Goal: Navigation & Orientation: Find specific page/section

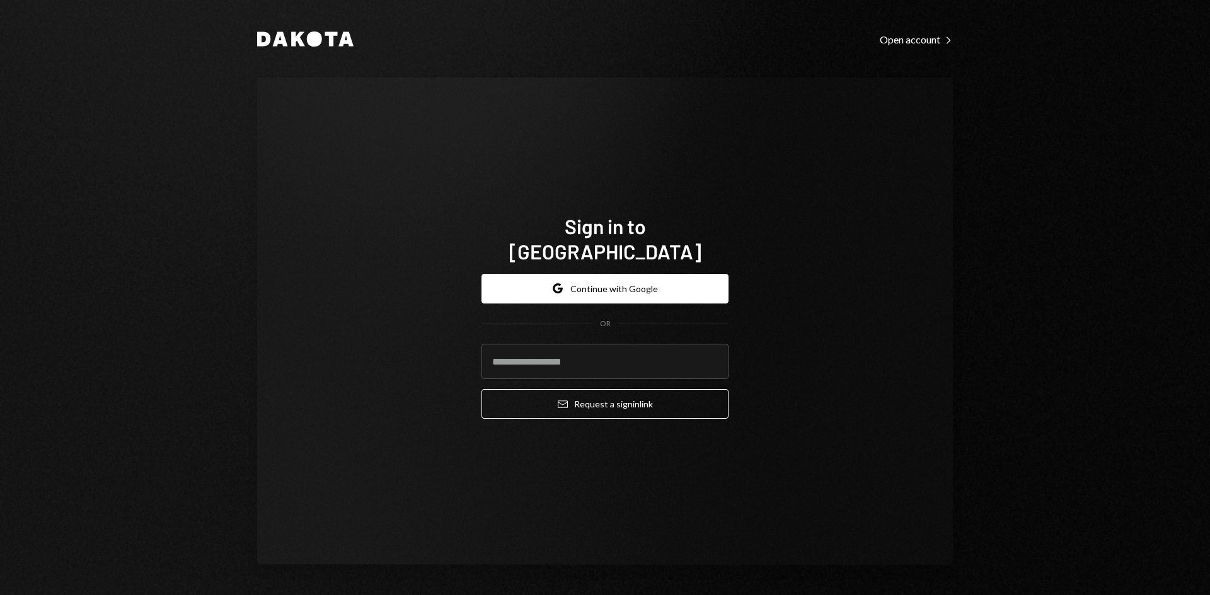
click at [0, 595] on com-1password-button at bounding box center [0, 595] width 0 height 0
type input "**********"
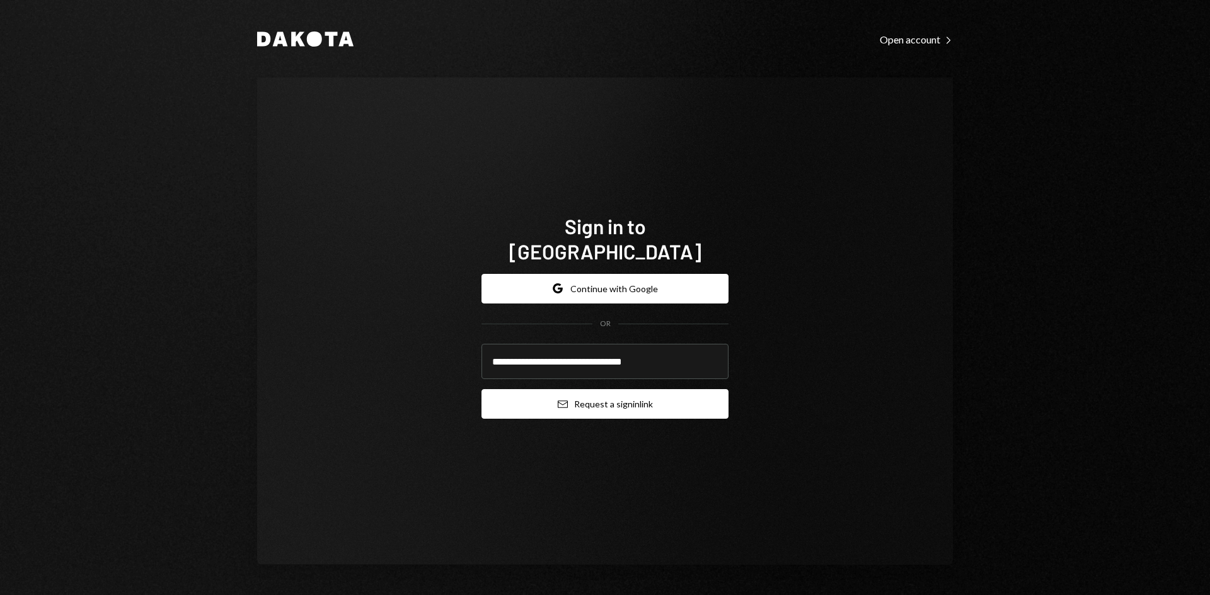
click at [592, 398] on button "Email Request a sign in link" at bounding box center [604, 404] width 247 height 30
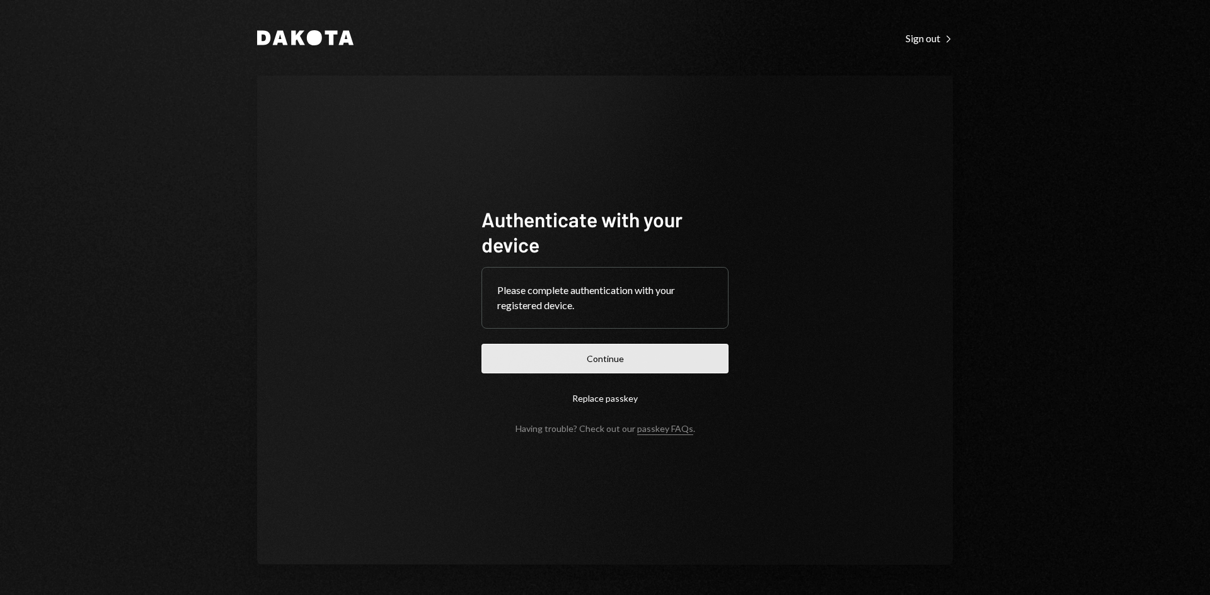
click at [599, 345] on button "Continue" at bounding box center [604, 359] width 247 height 30
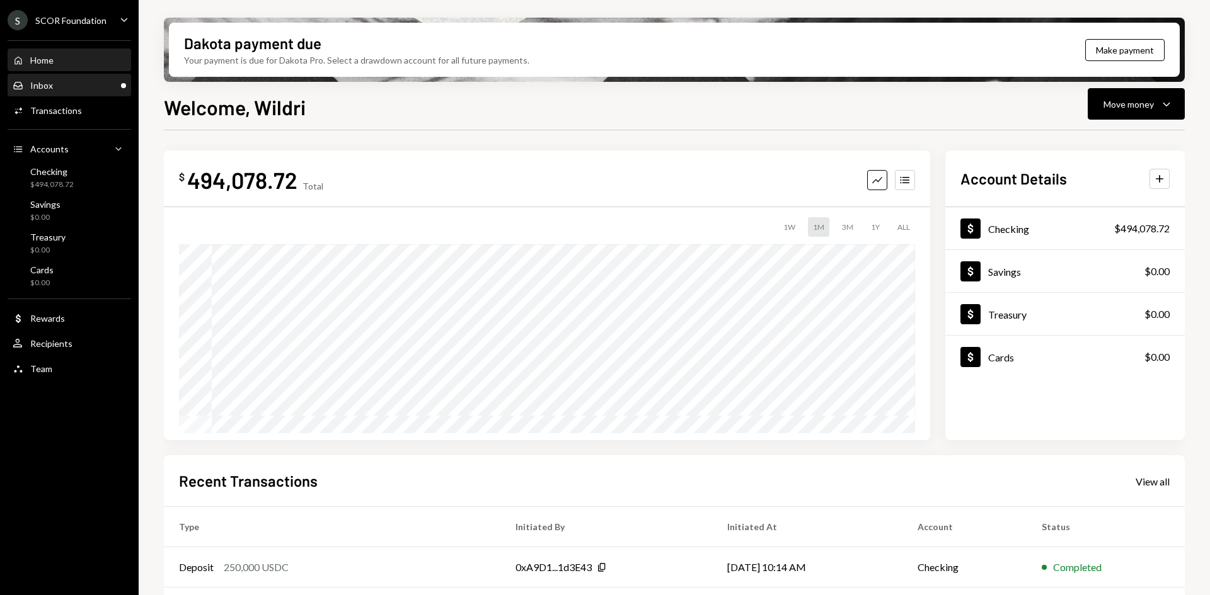
click at [66, 85] on div "Inbox Inbox" at bounding box center [69, 85] width 113 height 11
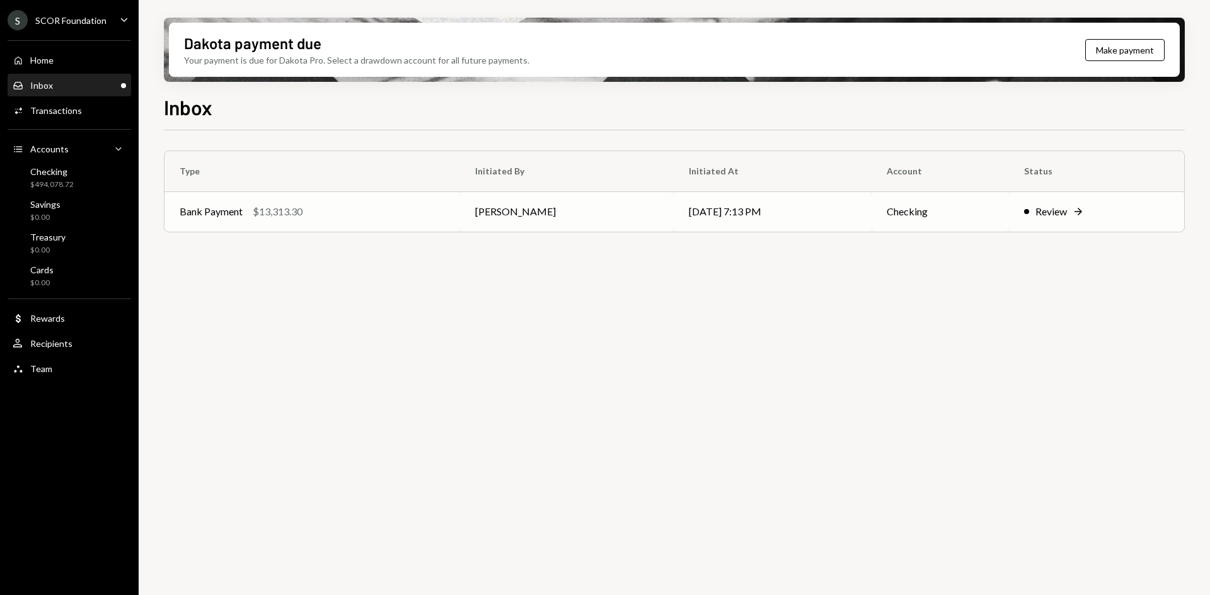
click at [415, 208] on div "Bank Payment $13,313.30" at bounding box center [312, 211] width 265 height 15
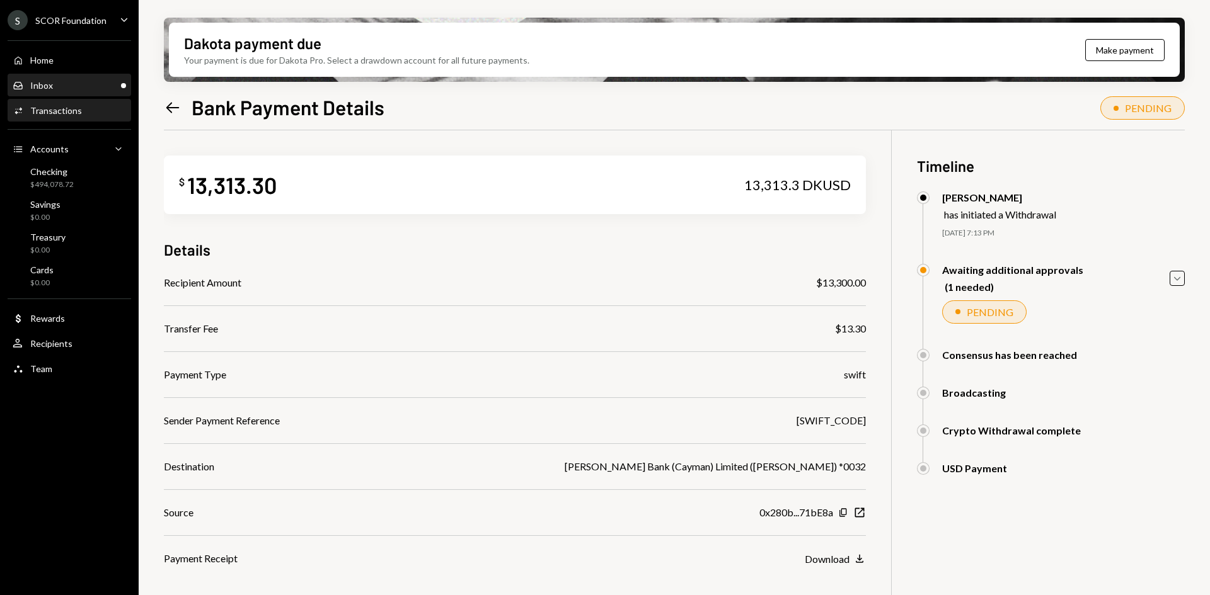
click at [70, 86] on div "Inbox Inbox" at bounding box center [69, 85] width 113 height 11
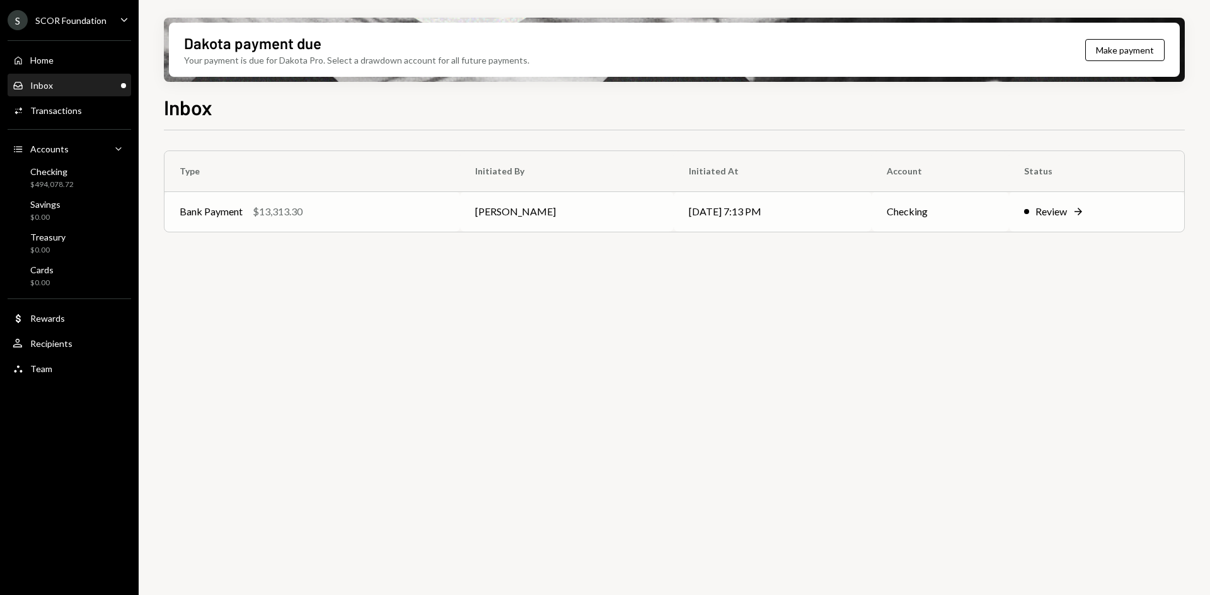
click at [580, 221] on td "[PERSON_NAME]" at bounding box center [567, 212] width 214 height 40
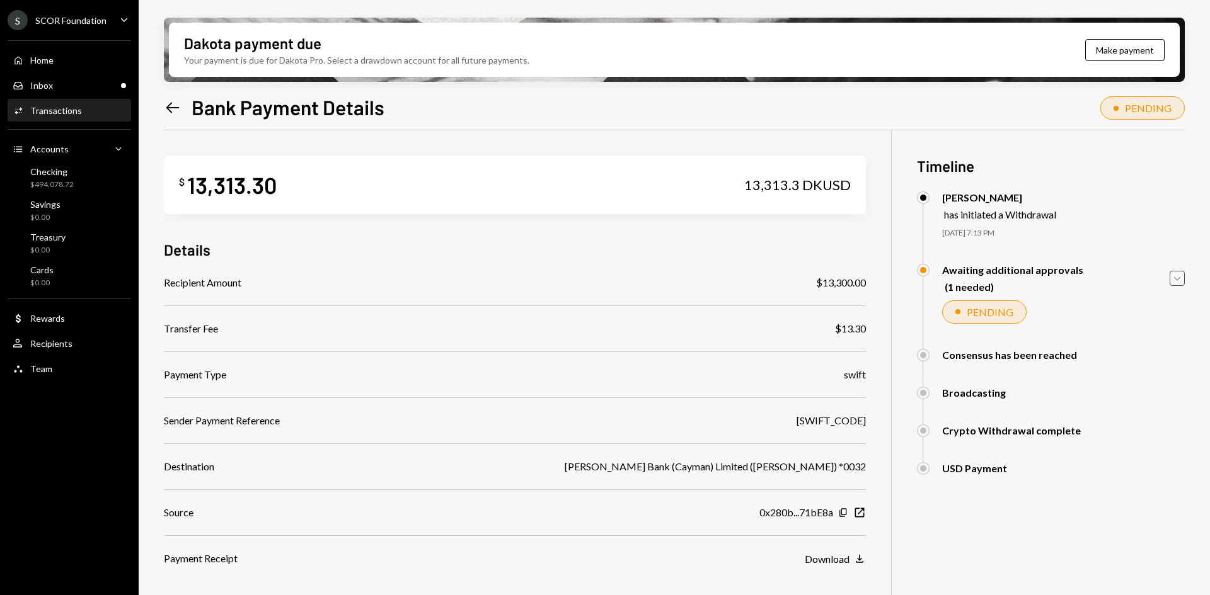
click at [1178, 277] on icon "Caret Down" at bounding box center [1177, 279] width 14 height 14
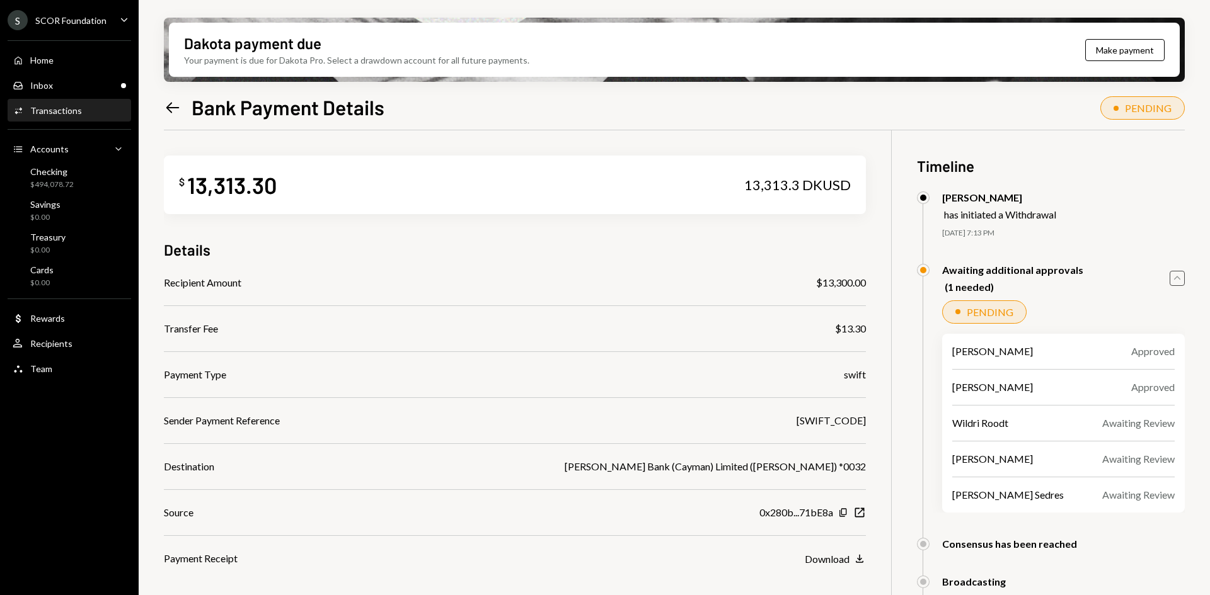
click at [1178, 277] on icon "Caret Up" at bounding box center [1177, 279] width 14 height 14
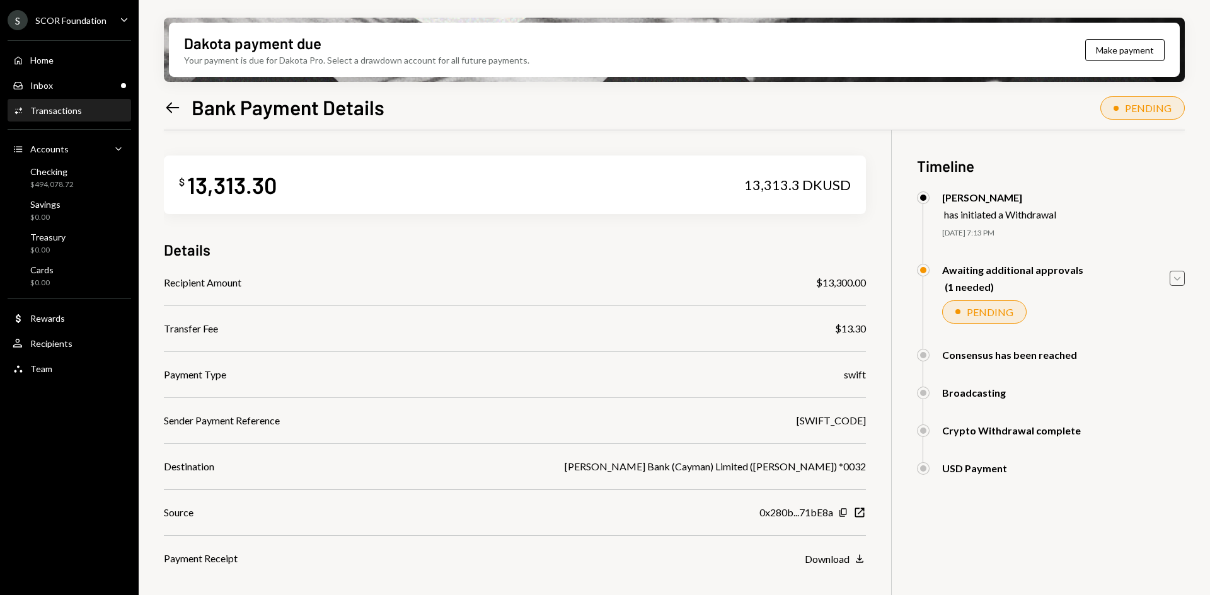
scroll to position [63, 0]
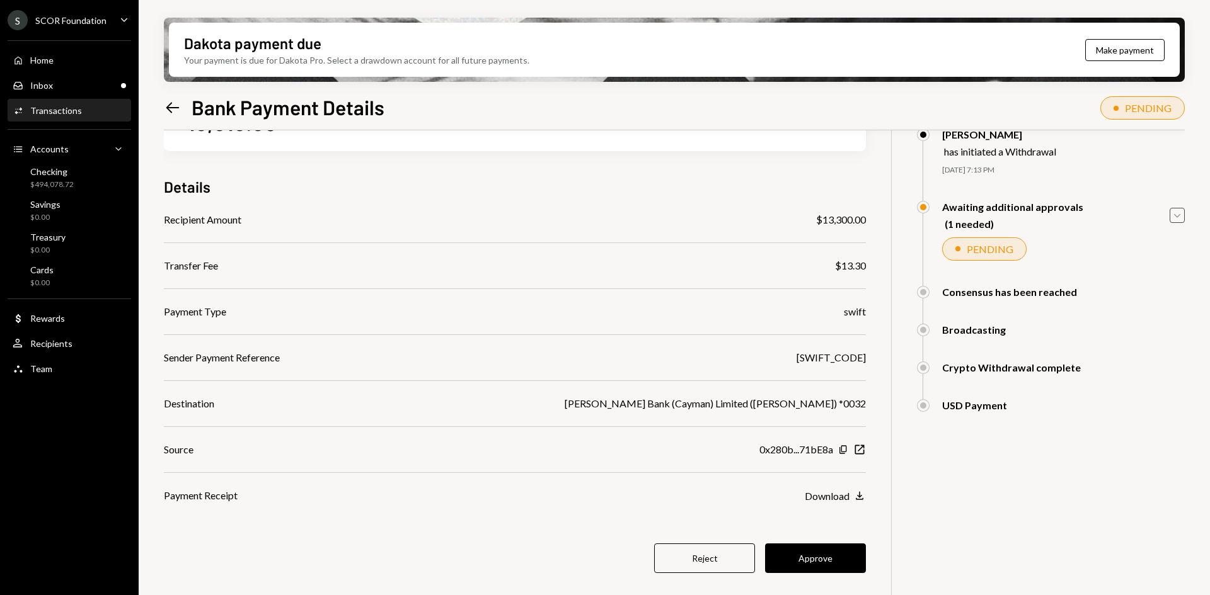
click at [717, 163] on div "$ 13,313.30 13,313.3 DKUSD Details Recipient Amount $13,300.00 Transfer Fee $13…" at bounding box center [515, 340] width 702 height 546
click at [743, 364] on div "Sender Payment Reference [SWIFT_CODE]" at bounding box center [515, 357] width 702 height 15
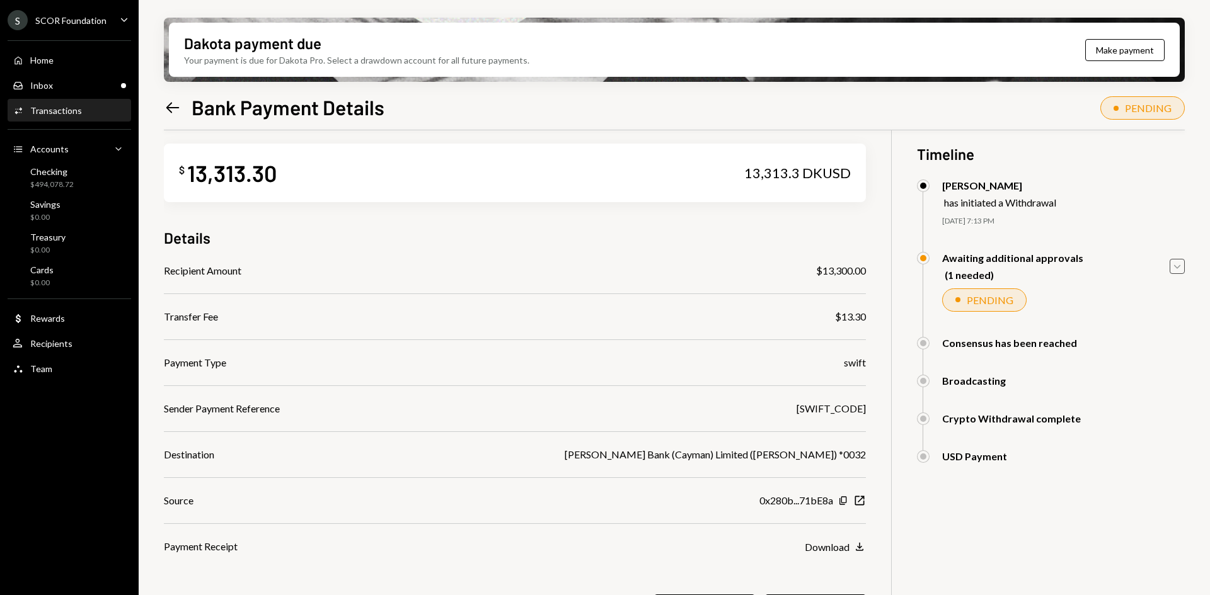
scroll to position [0, 0]
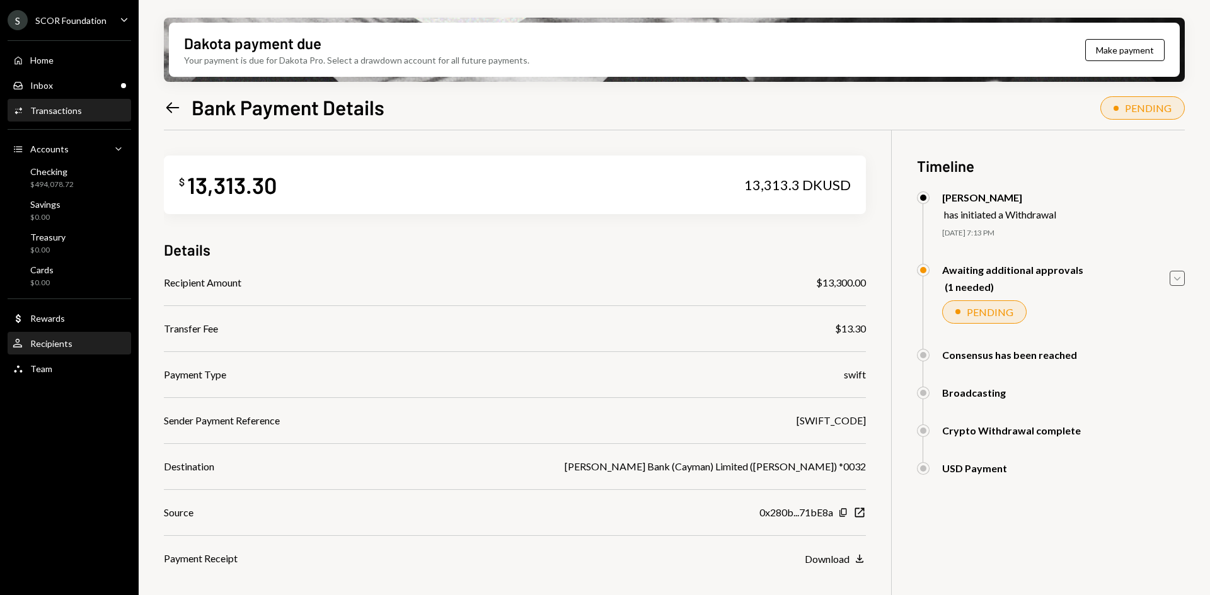
click at [80, 343] on div "User Recipients" at bounding box center [69, 343] width 113 height 11
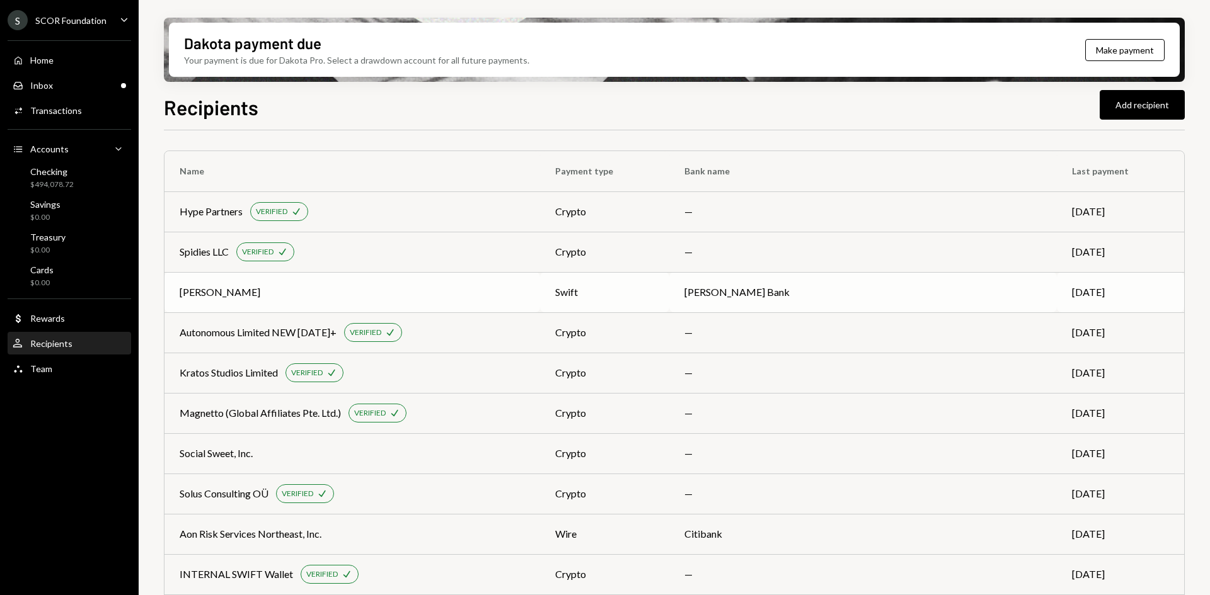
click at [422, 298] on div "[PERSON_NAME]" at bounding box center [352, 292] width 345 height 15
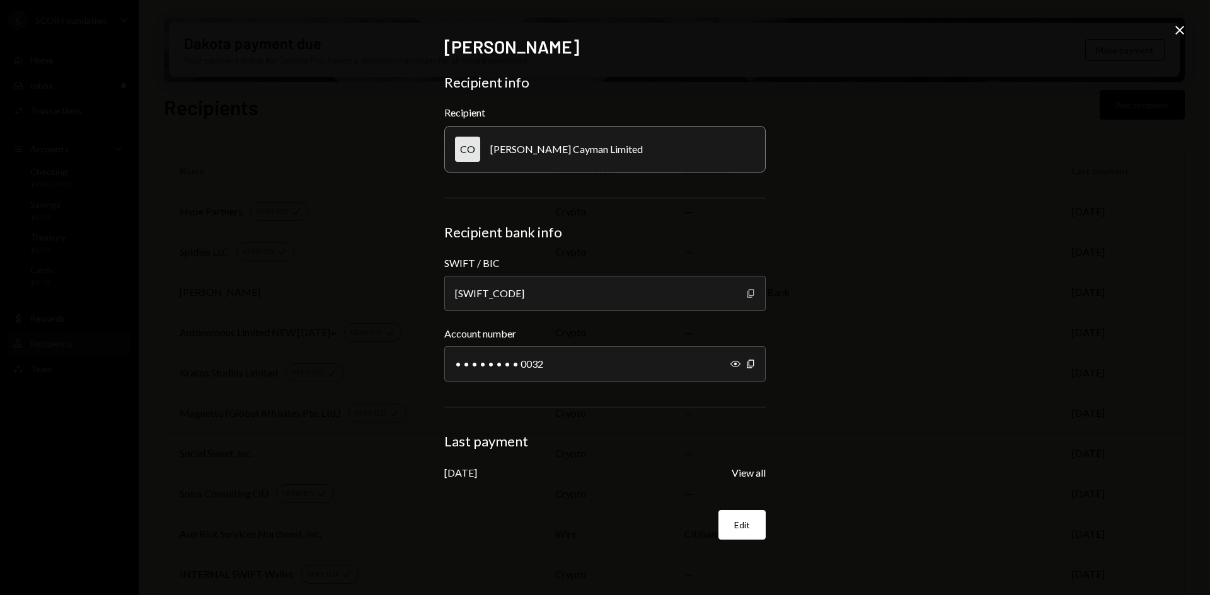
click at [750, 292] on icon "Copy" at bounding box center [750, 294] width 10 height 10
drag, startPoint x: 737, startPoint y: 362, endPoint x: 771, endPoint y: 365, distance: 34.2
click at [737, 362] on icon "Show" at bounding box center [735, 364] width 10 height 10
click at [752, 367] on icon "Copy" at bounding box center [750, 364] width 10 height 10
click at [754, 474] on button "View all" at bounding box center [749, 473] width 34 height 13
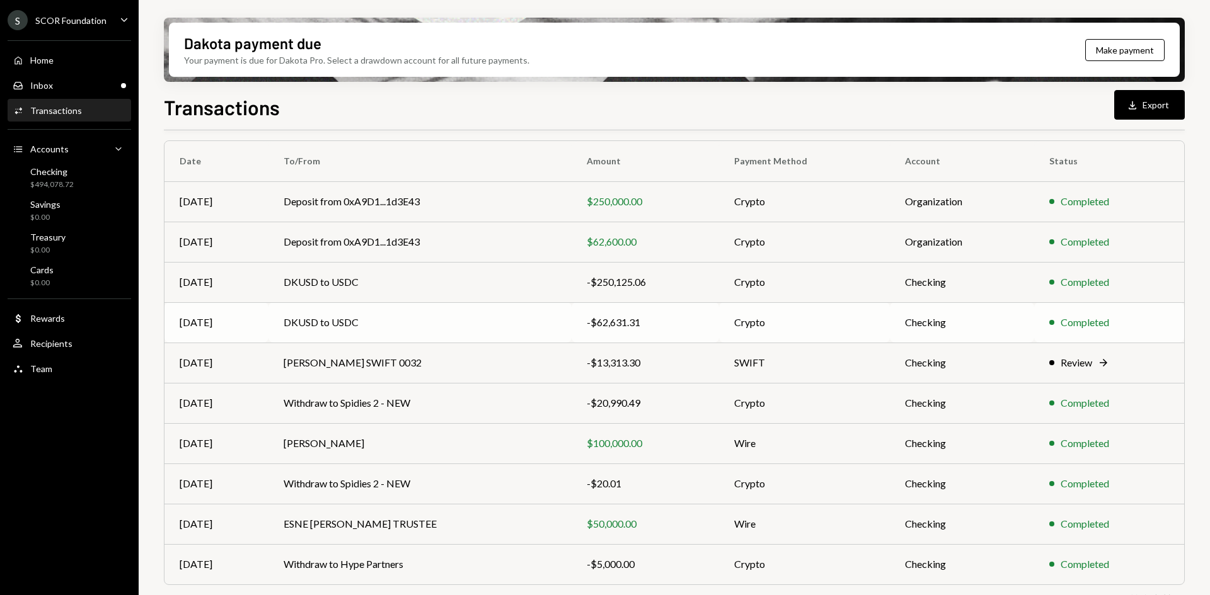
scroll to position [122, 0]
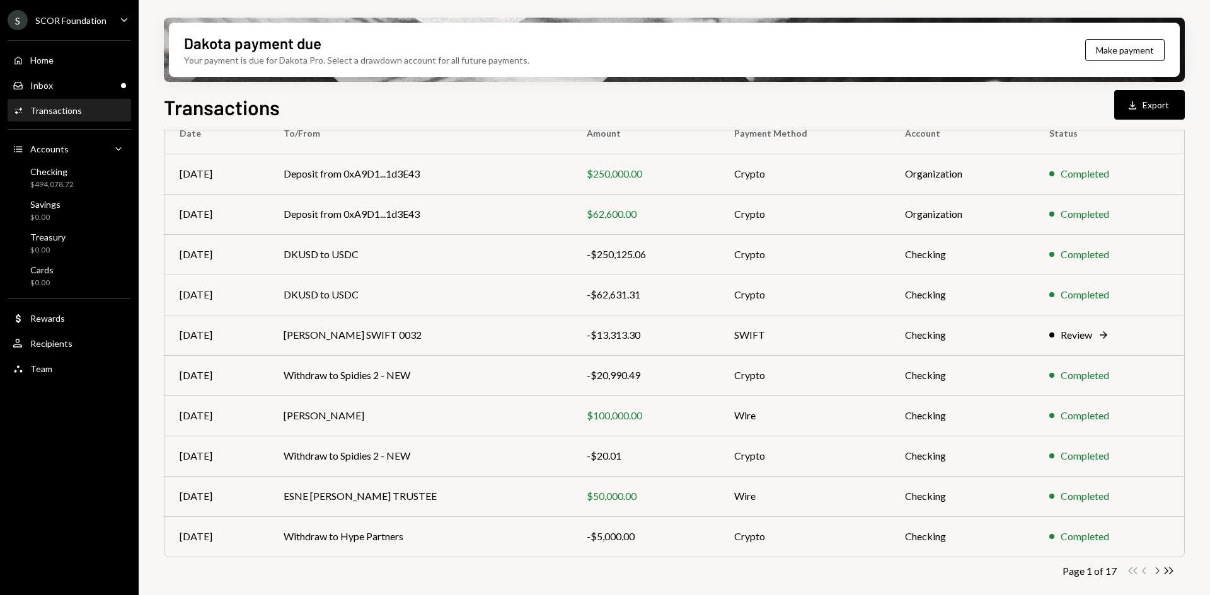
click at [1157, 571] on icon "Chevron Right" at bounding box center [1157, 571] width 12 height 12
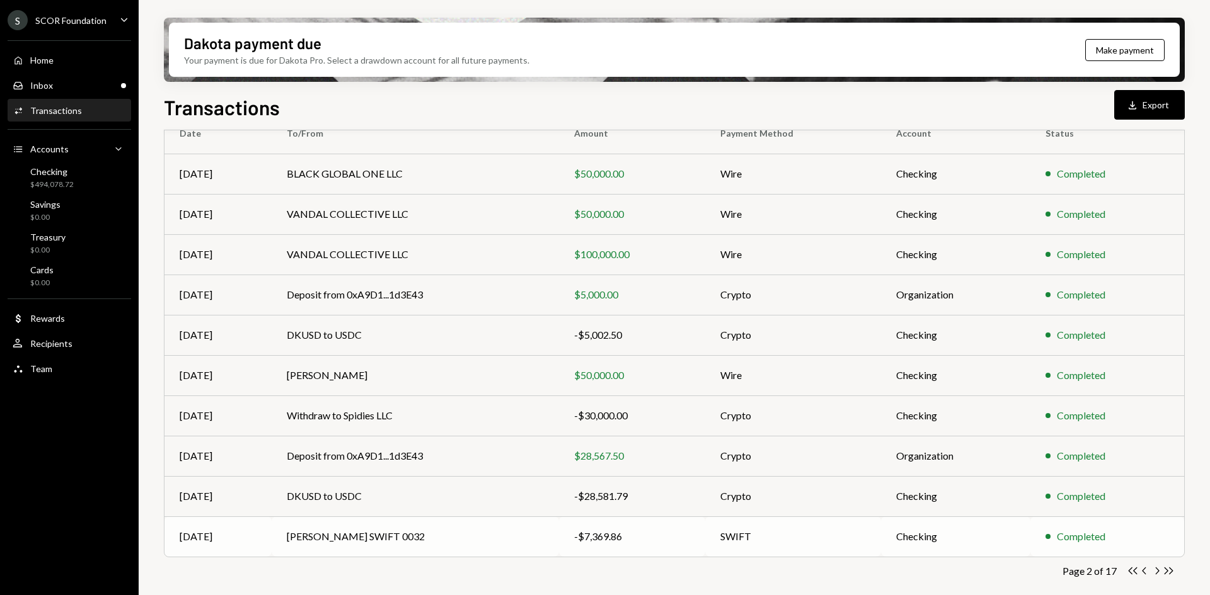
click at [621, 544] on div "-$7,369.86" at bounding box center [632, 536] width 116 height 15
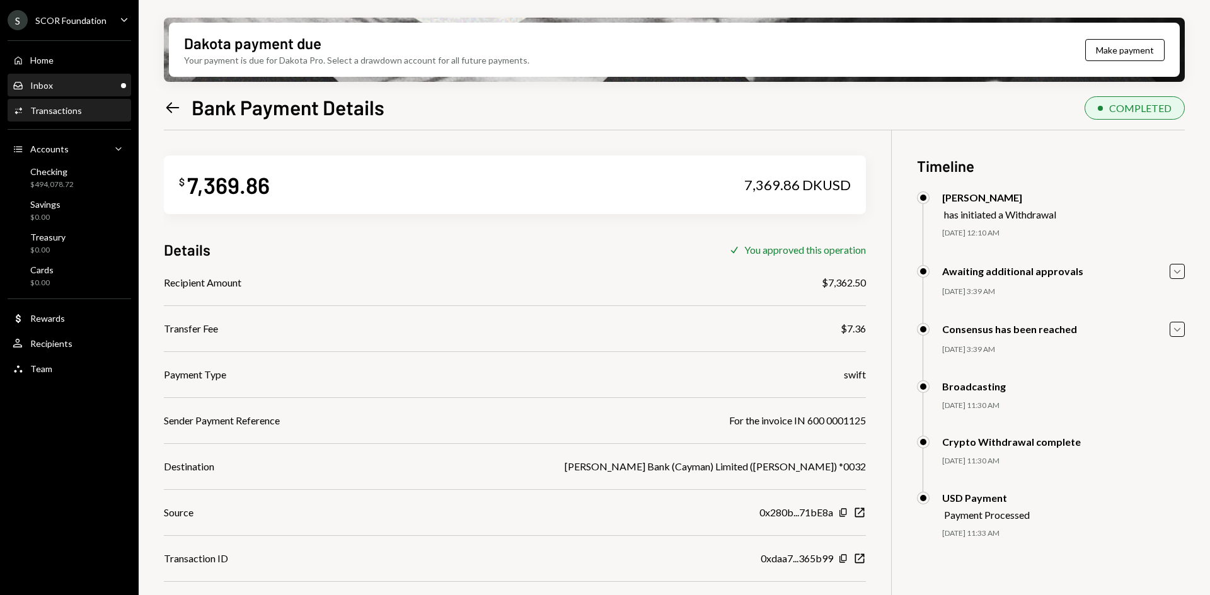
click at [77, 90] on div "Inbox Inbox" at bounding box center [69, 85] width 113 height 11
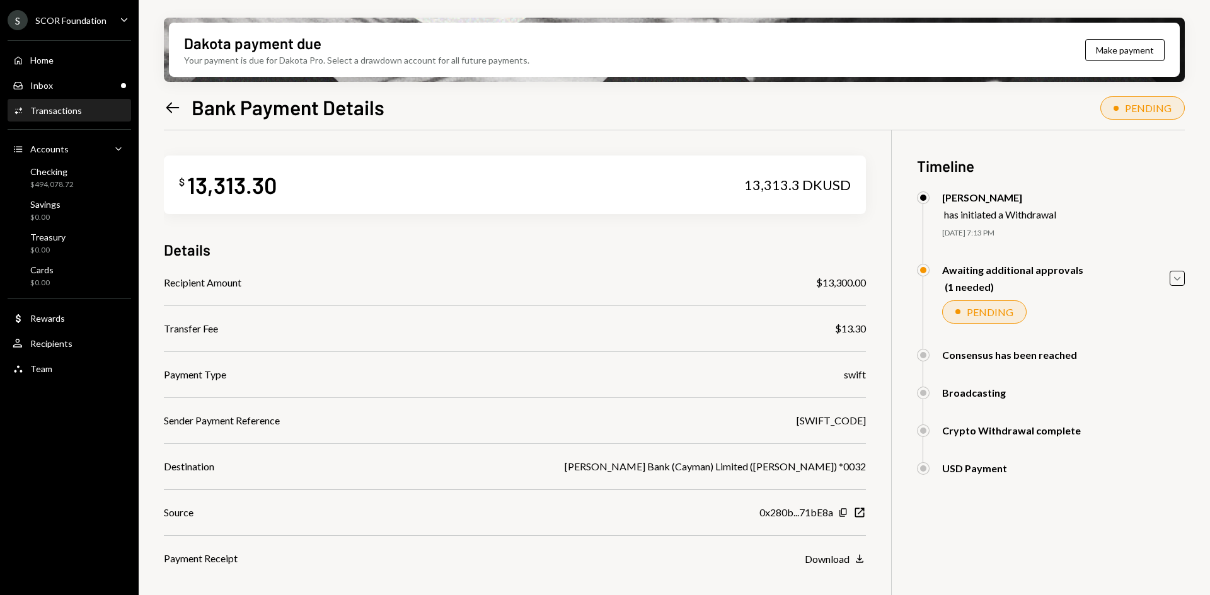
scroll to position [101, 0]
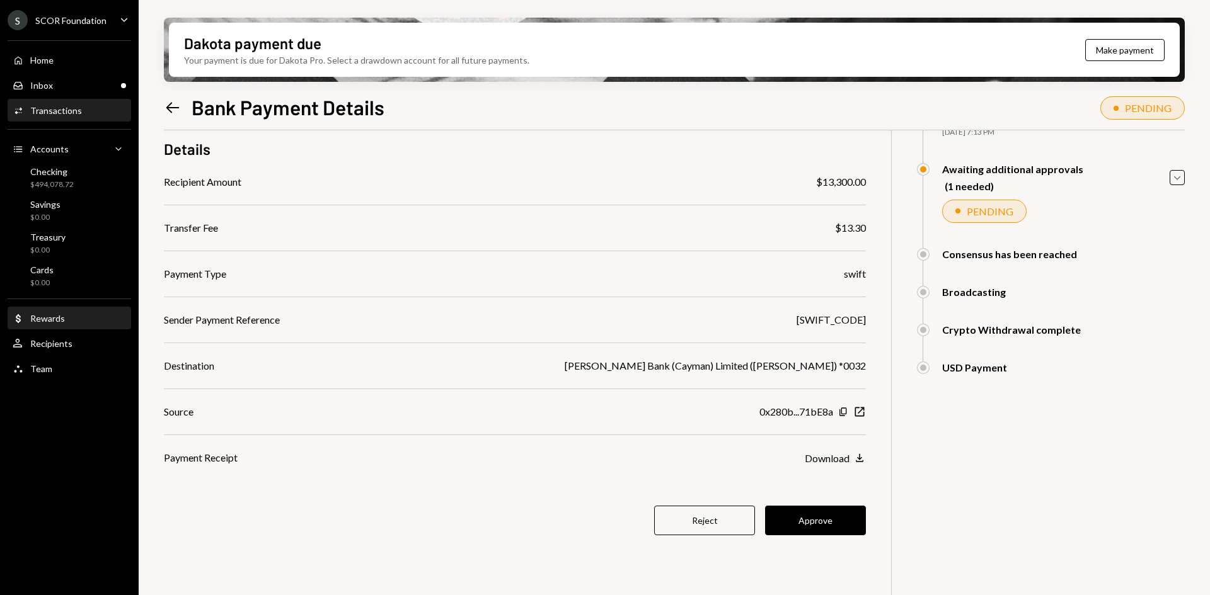
click at [67, 316] on div "Dollar Rewards" at bounding box center [69, 318] width 113 height 11
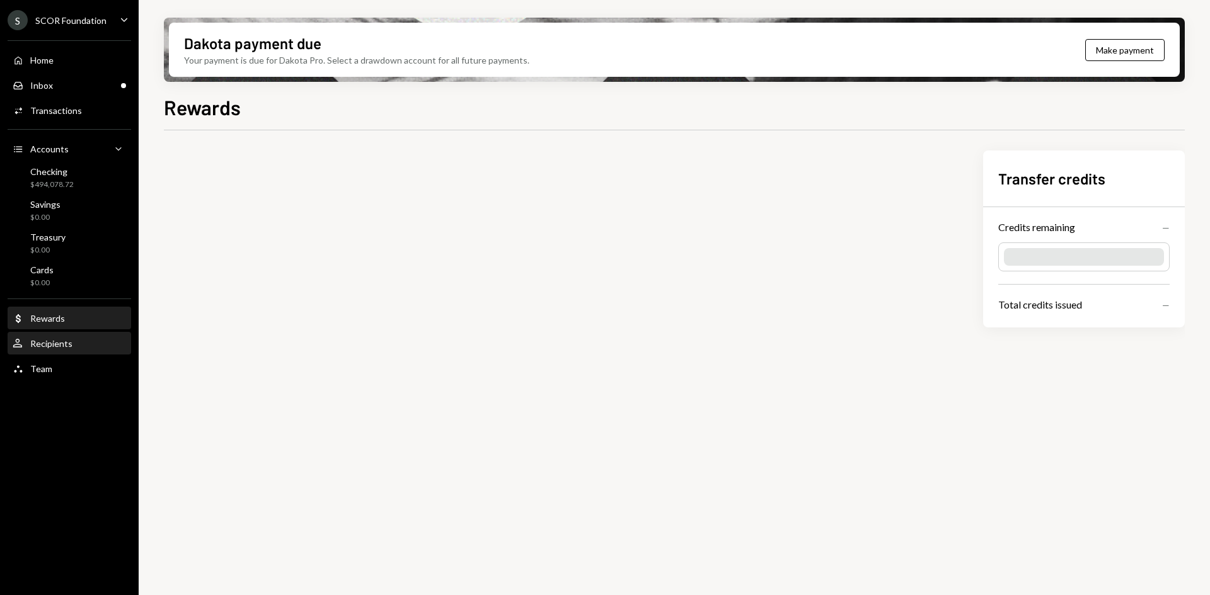
click at [60, 340] on div "Recipients" at bounding box center [51, 343] width 42 height 11
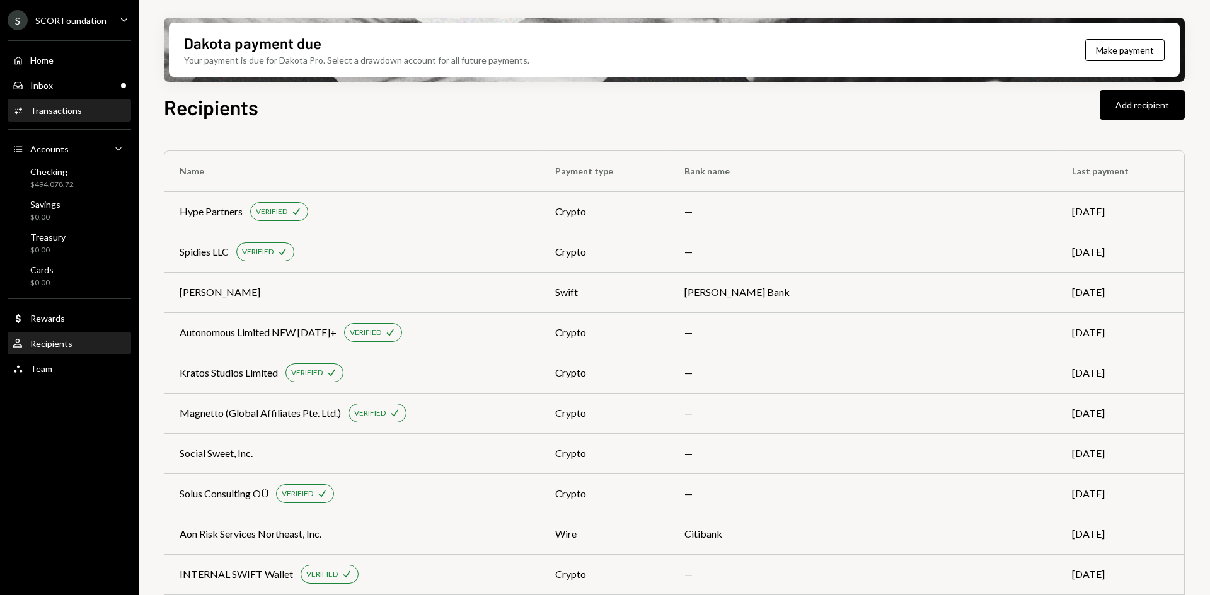
click at [70, 105] on div "Activities Transactions" at bounding box center [47, 110] width 69 height 11
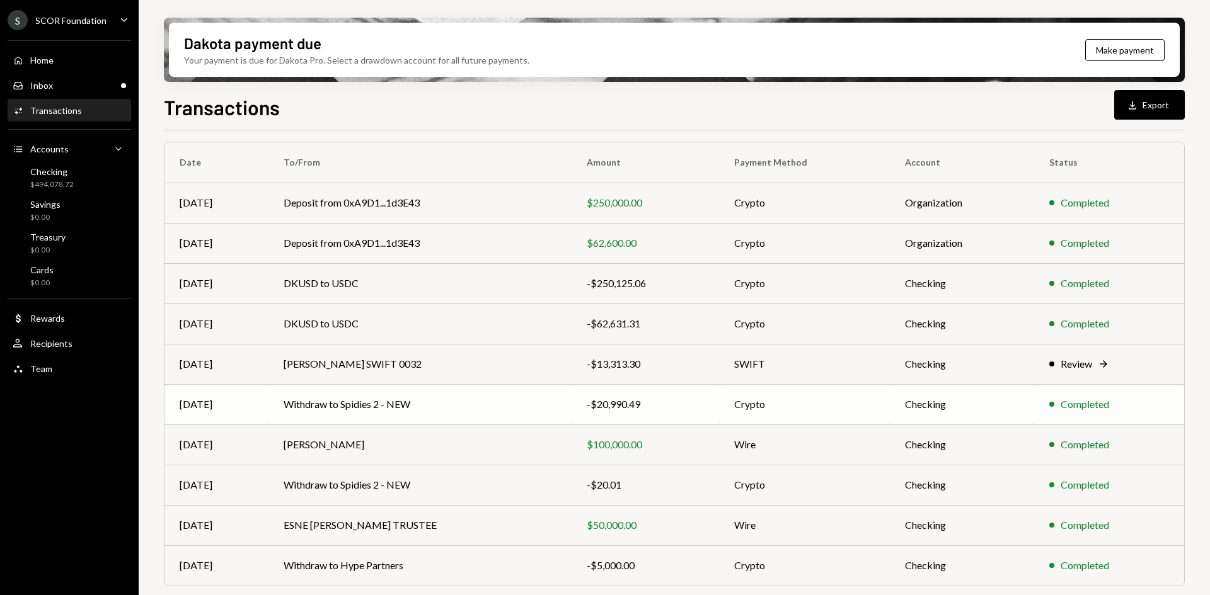
scroll to position [122, 0]
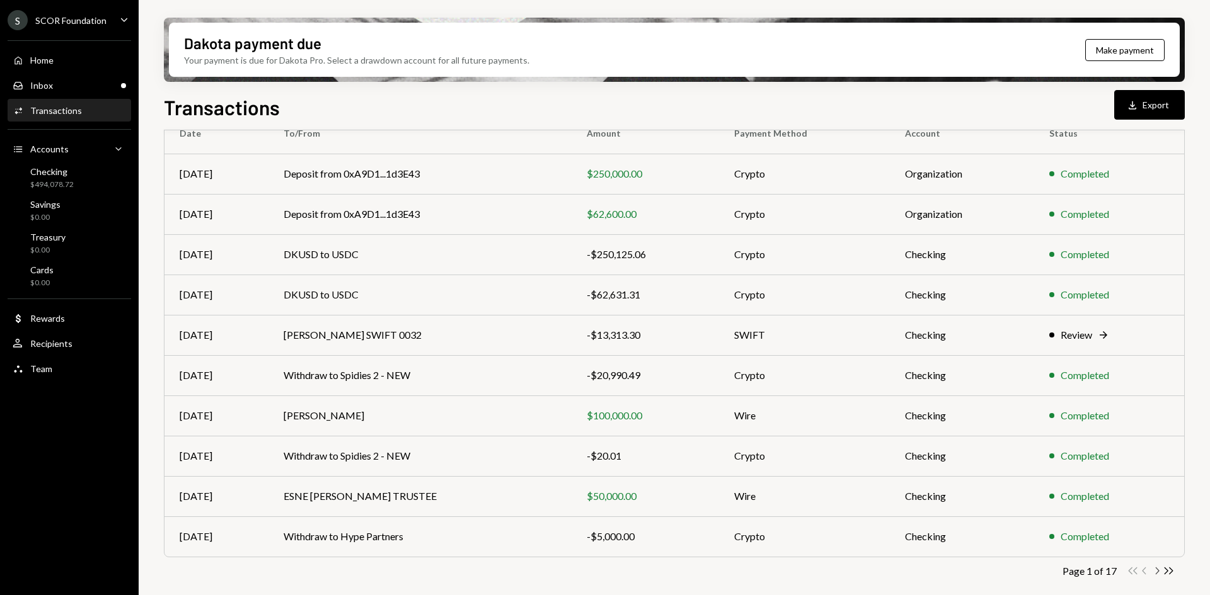
click at [1156, 571] on icon "Chevron Right" at bounding box center [1157, 571] width 12 height 12
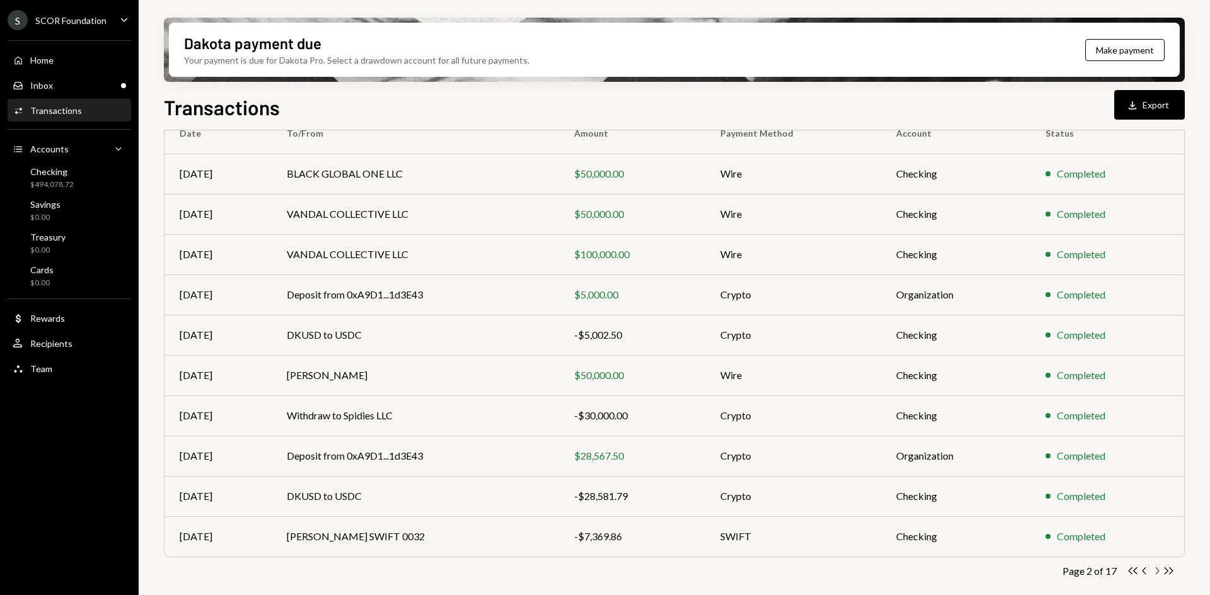
click at [1156, 571] on icon "Chevron Right" at bounding box center [1157, 571] width 12 height 12
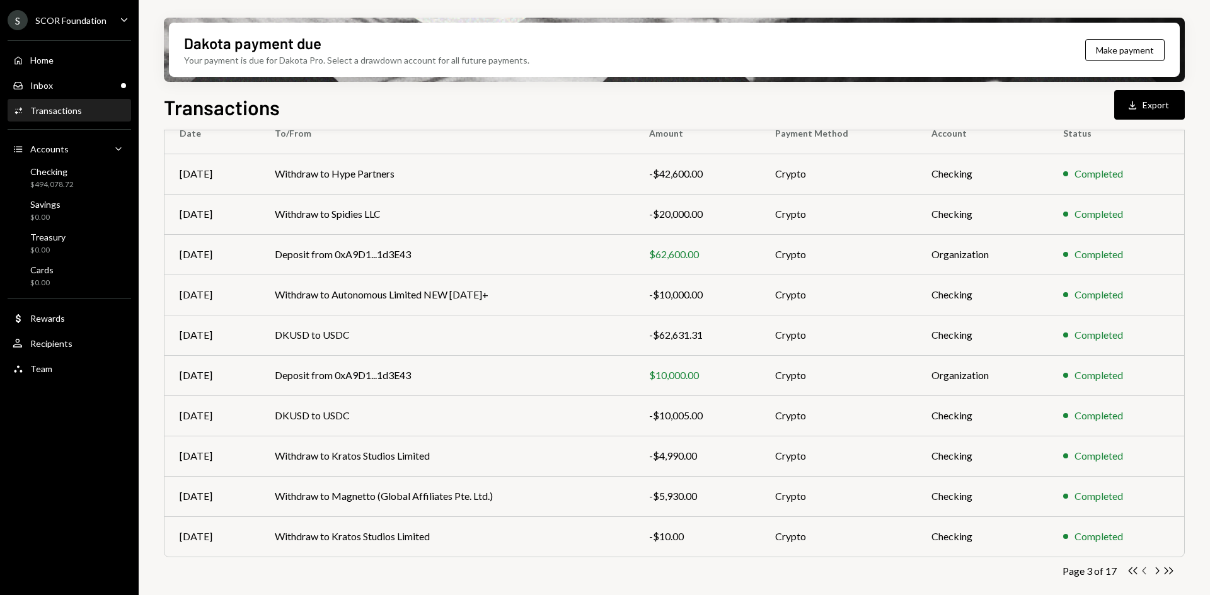
click at [1144, 574] on icon "Chevron Left" at bounding box center [1145, 571] width 12 height 12
